Goal: Navigation & Orientation: Find specific page/section

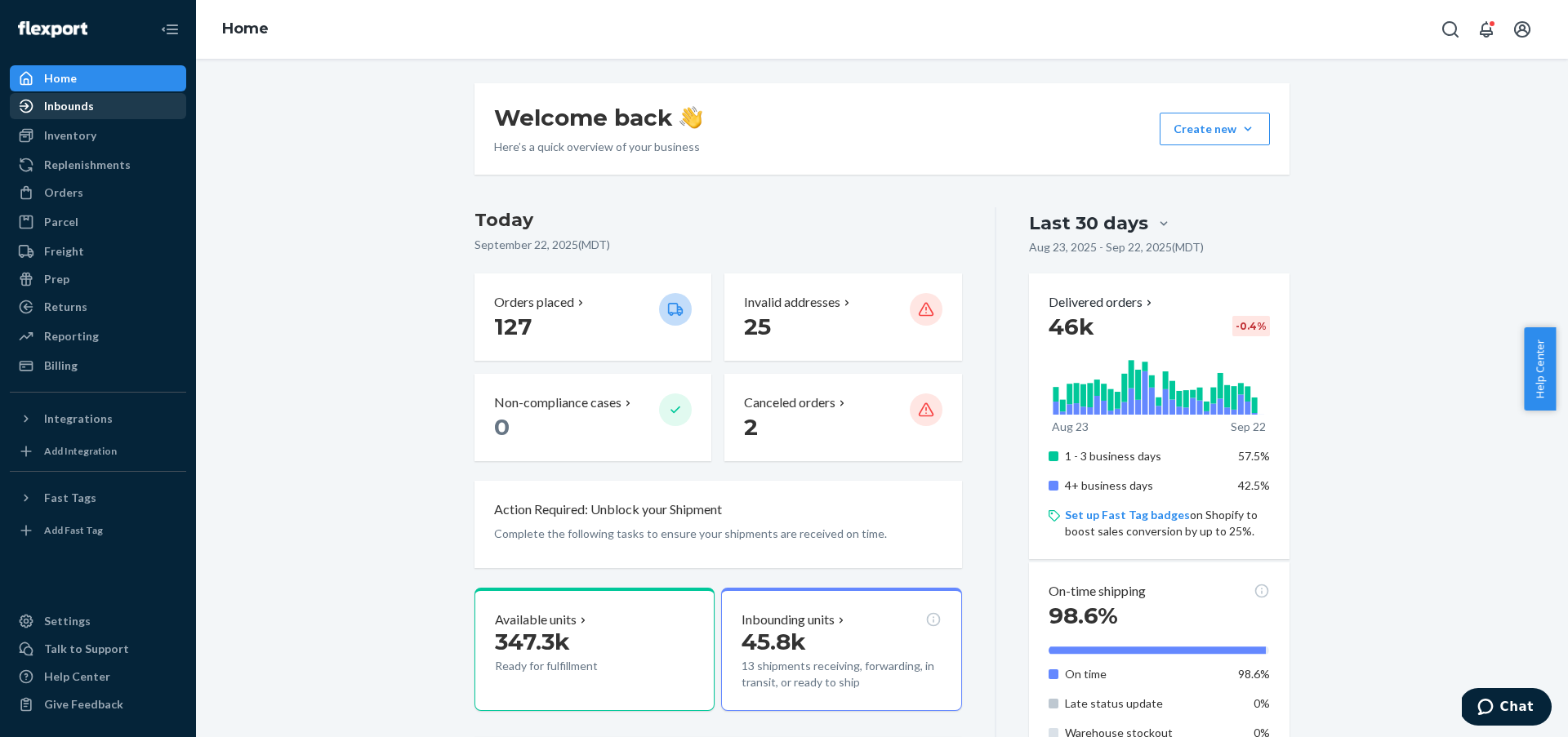
click at [123, 116] on div "Inbounds" at bounding box center [98, 107] width 173 height 23
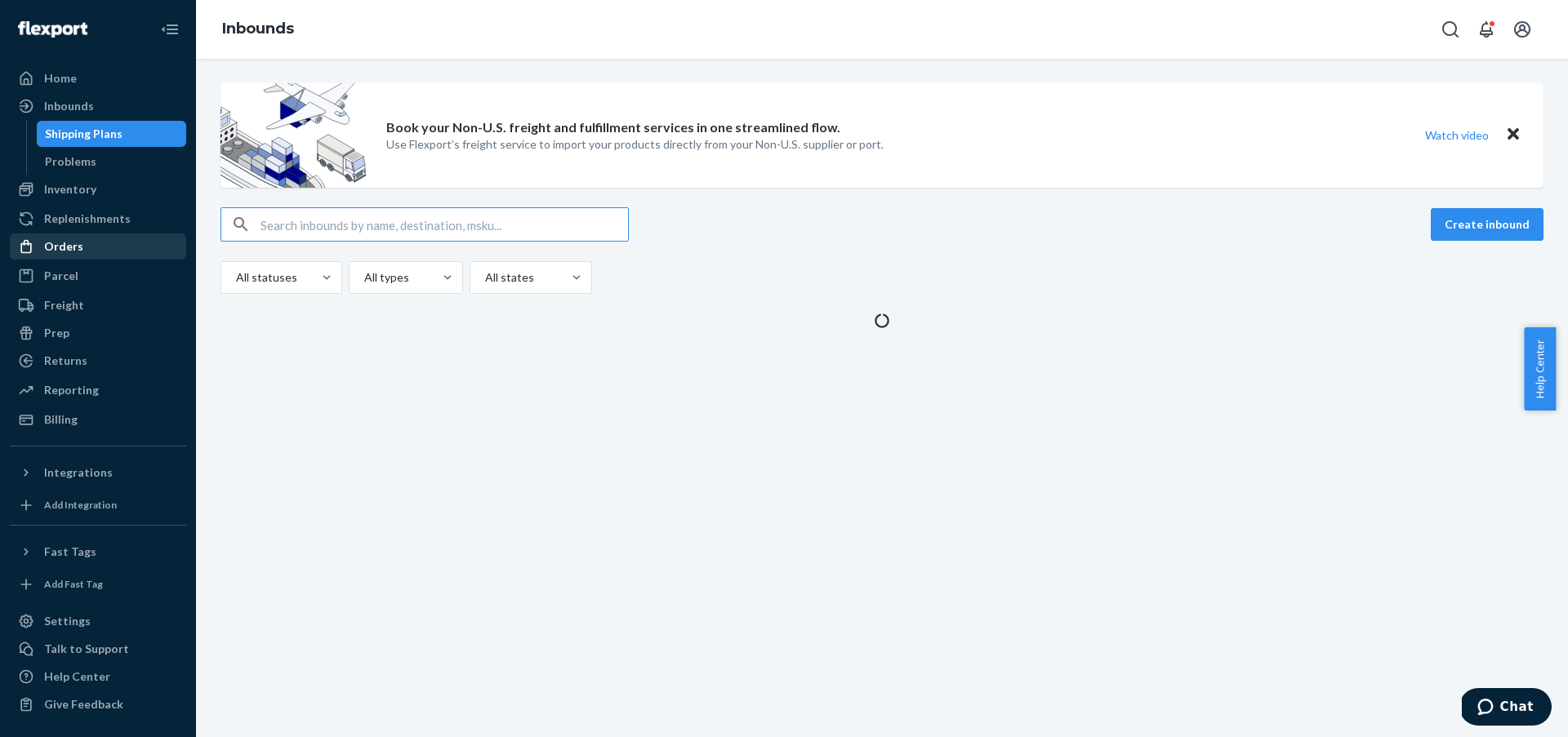
click at [157, 256] on div "Orders" at bounding box center [98, 247] width 173 height 23
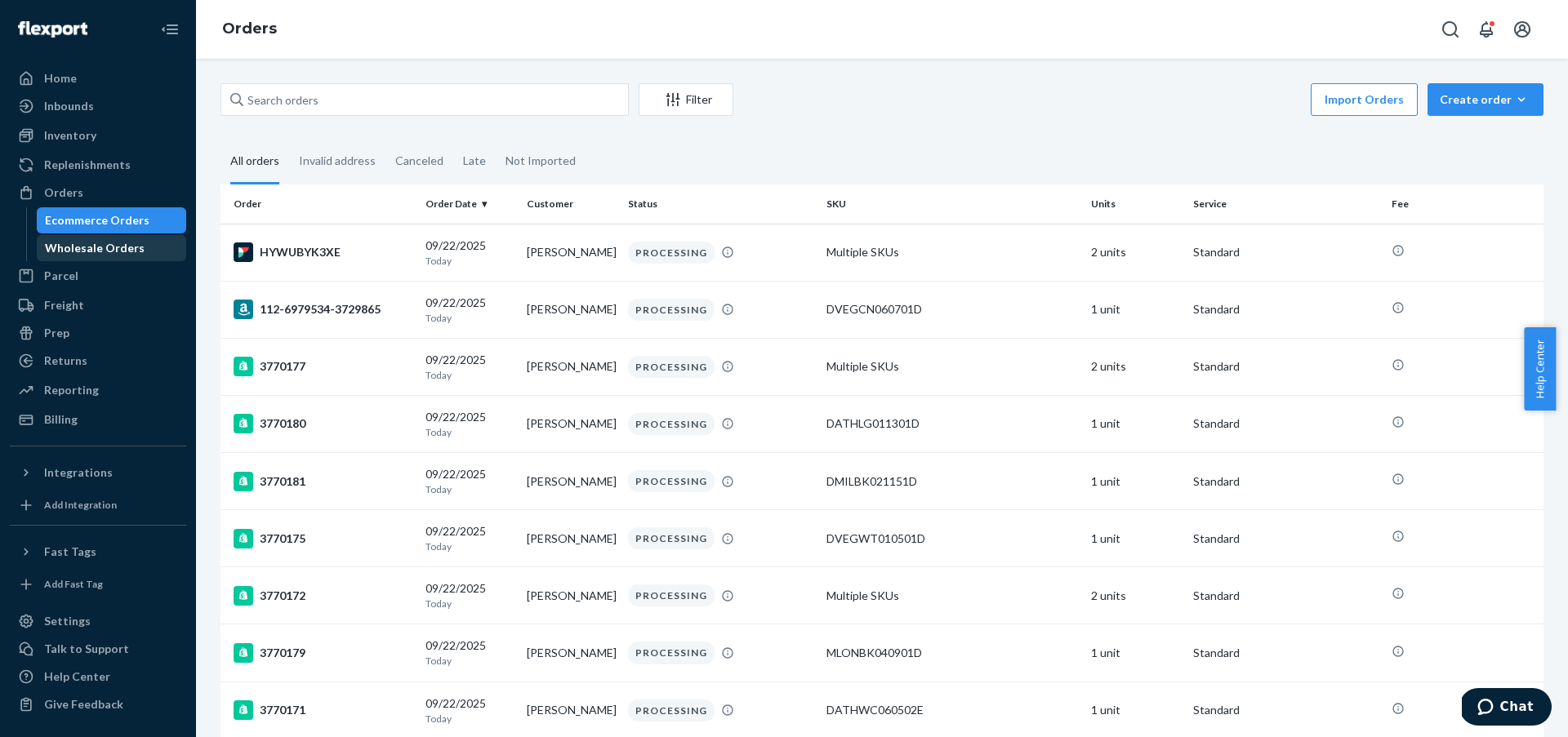
click at [116, 245] on div "Wholesale Orders" at bounding box center [95, 248] width 100 height 16
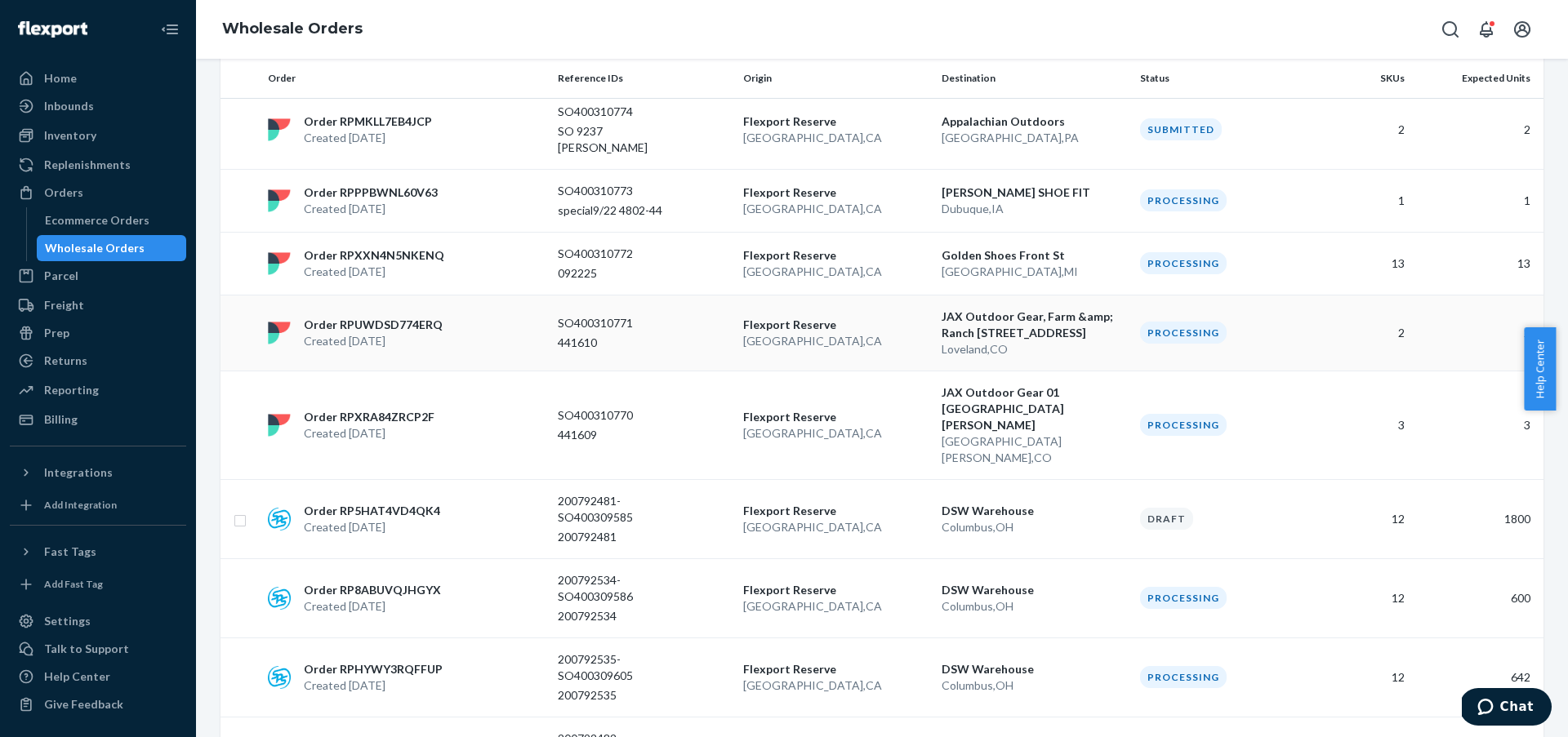
scroll to position [276, 0]
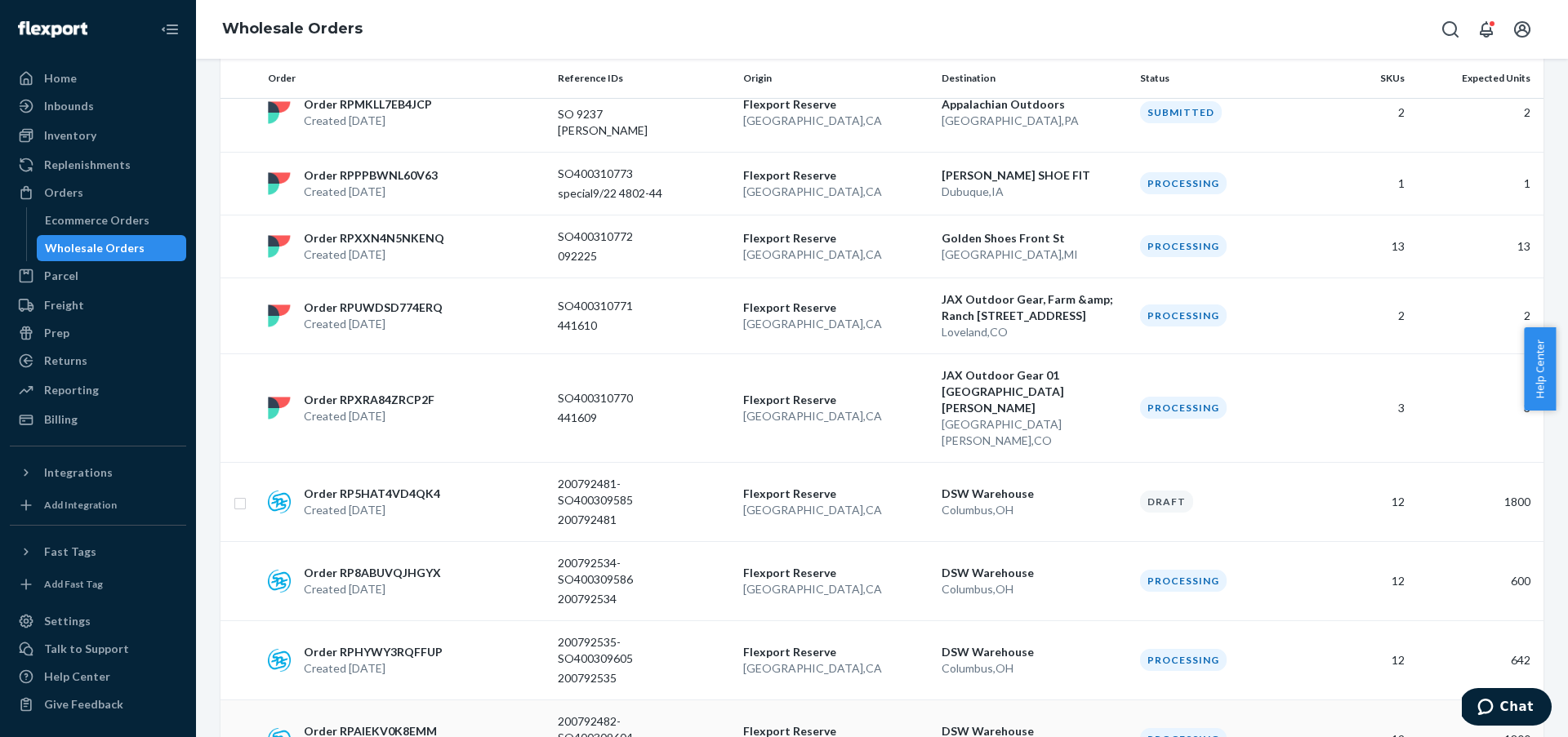
click at [1005, 724] on p "DSW Warehouse" at bounding box center [1034, 732] width 186 height 16
